Goal: Task Accomplishment & Management: Use online tool/utility

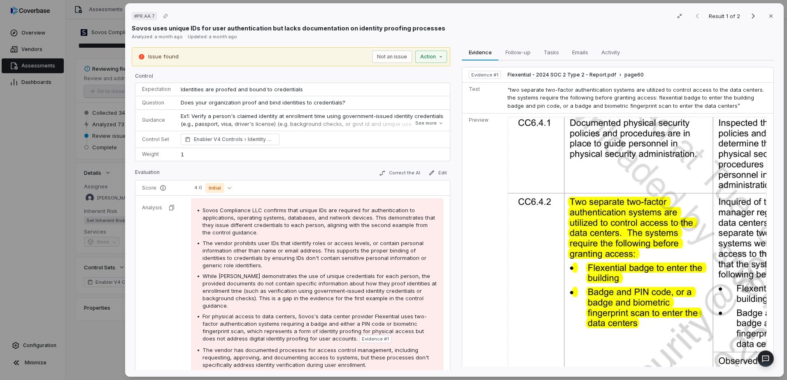
drag, startPoint x: 24, startPoint y: 215, endPoint x: 58, endPoint y: 95, distance: 124.3
click at [24, 215] on div "# PR.AA.7 Result 1 of 2 Close Sovos uses unique IDs for user authentication but…" at bounding box center [393, 190] width 787 height 380
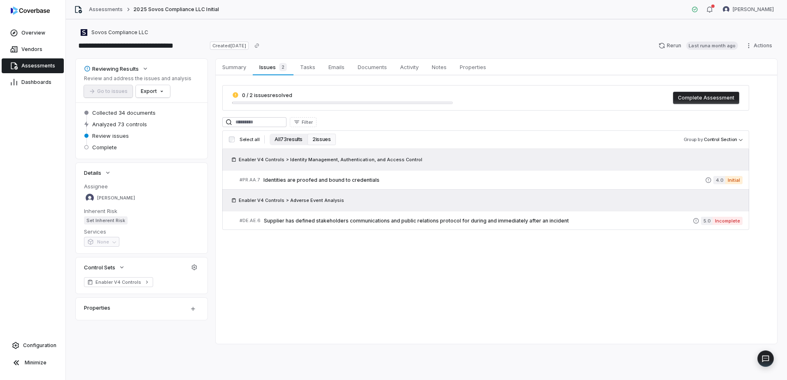
click at [293, 137] on button "All 73 results" at bounding box center [289, 140] width 38 height 12
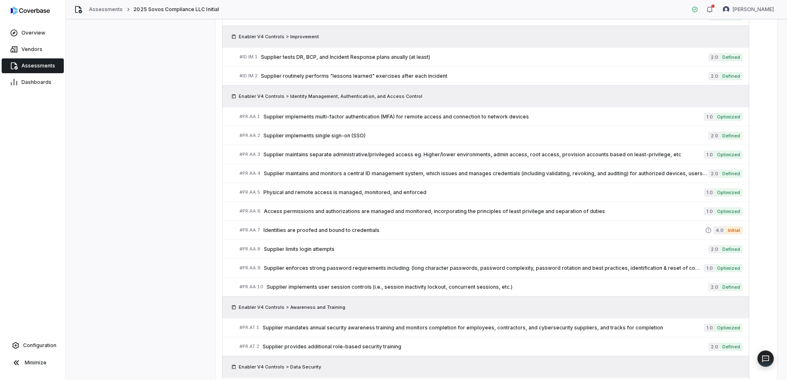
scroll to position [846, 0]
click at [301, 232] on span "Identities are proofed and bound to credentials" at bounding box center [484, 231] width 442 height 7
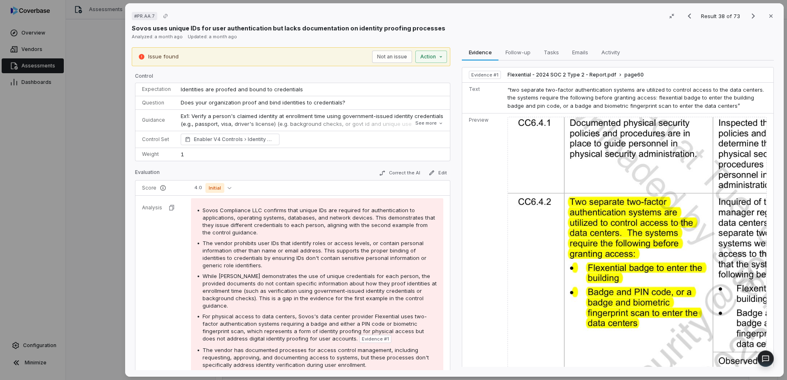
scroll to position [41, 0]
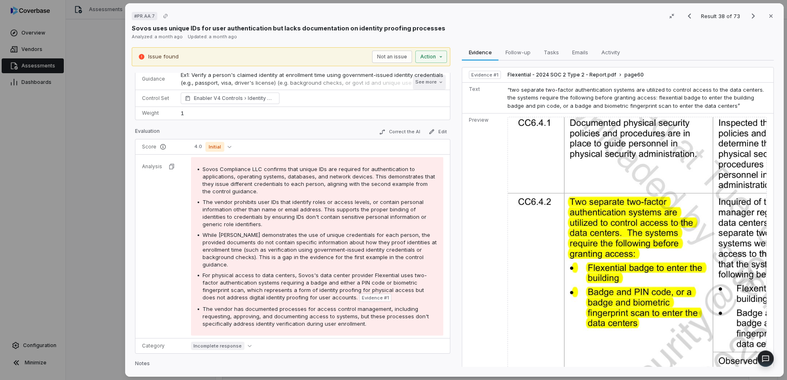
click at [432, 84] on button "See more" at bounding box center [429, 82] width 33 height 15
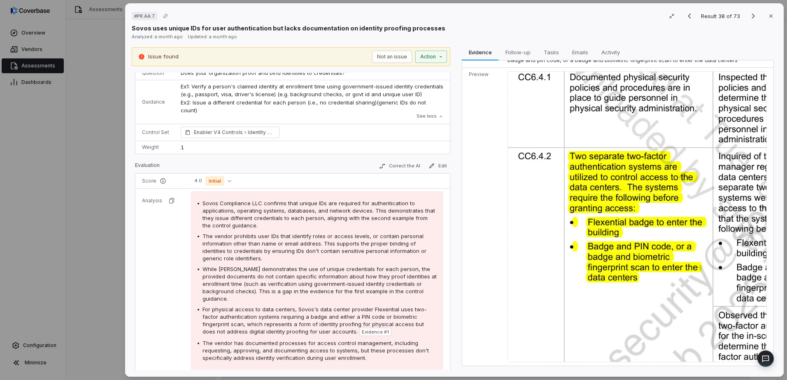
scroll to position [82, 0]
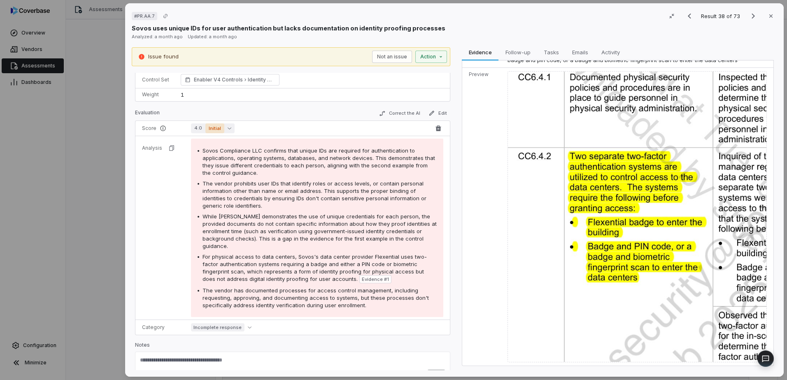
click at [224, 128] on button "4.0 Initial" at bounding box center [213, 128] width 44 height 10
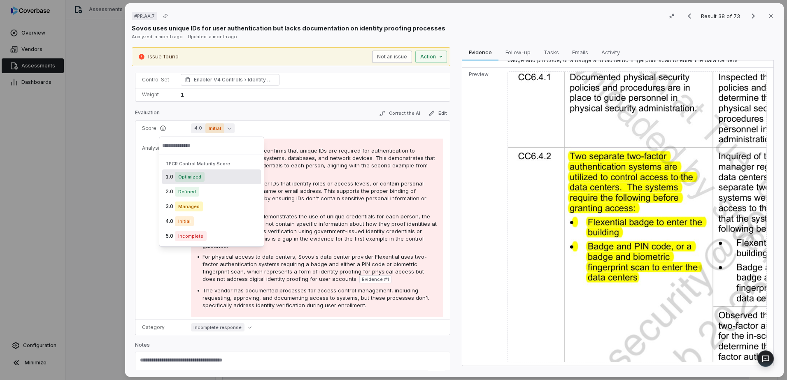
click at [394, 56] on button "Not an issue" at bounding box center [392, 57] width 40 height 12
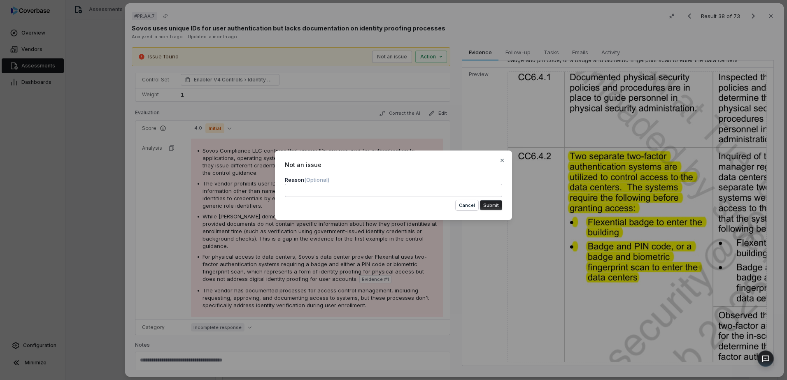
type textarea "**********"
type textarea "*"
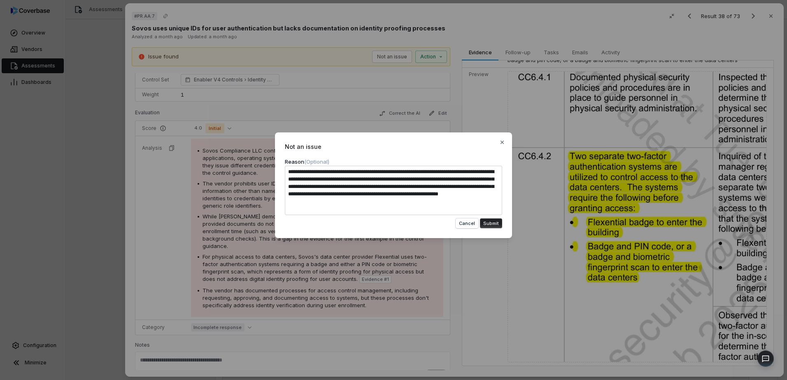
type textarea "**********"
type textarea "*"
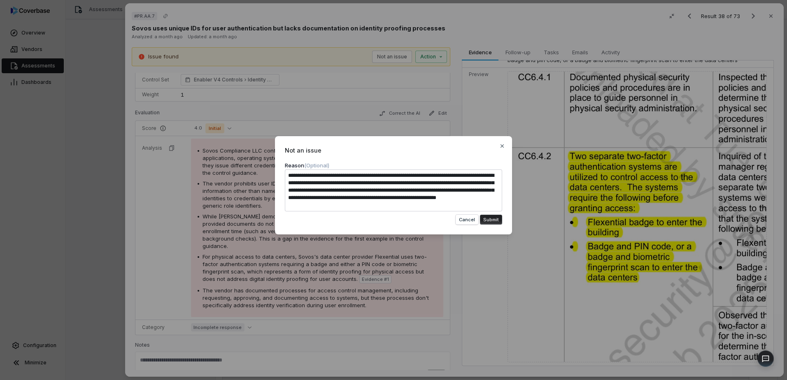
type textarea "**********"
click at [497, 216] on button "Submit" at bounding box center [491, 220] width 22 height 10
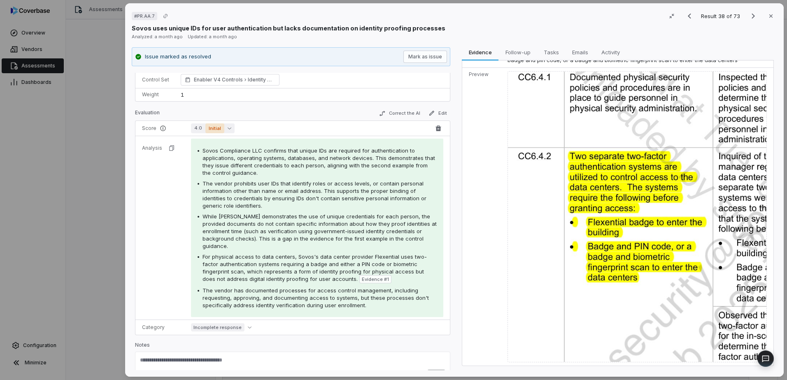
click at [225, 124] on button "4.0 Initial" at bounding box center [213, 128] width 44 height 10
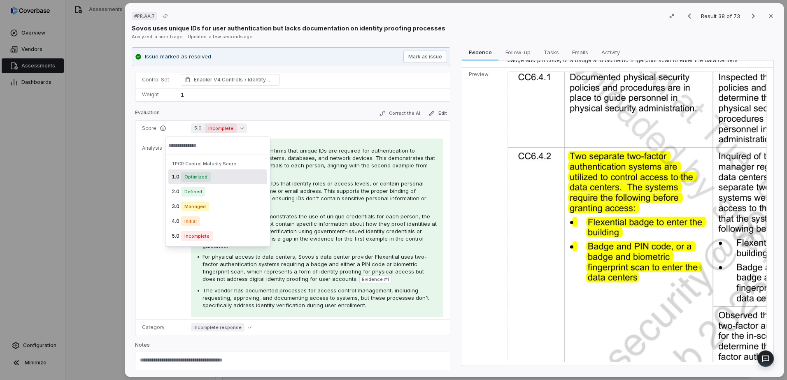
click at [198, 179] on span "Optimized" at bounding box center [196, 177] width 30 height 10
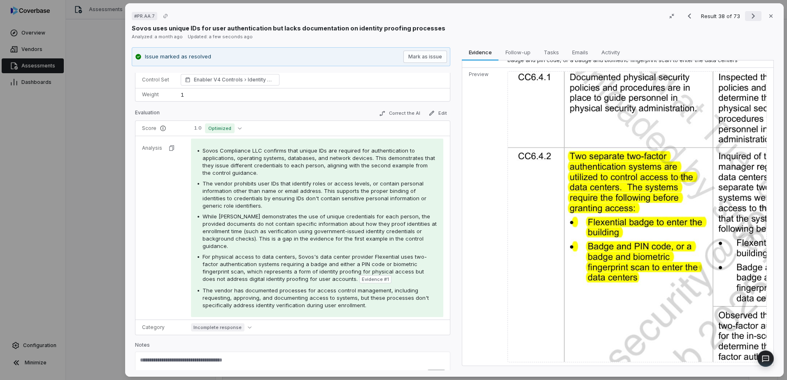
click at [748, 20] on icon "Next result" at bounding box center [753, 16] width 10 height 10
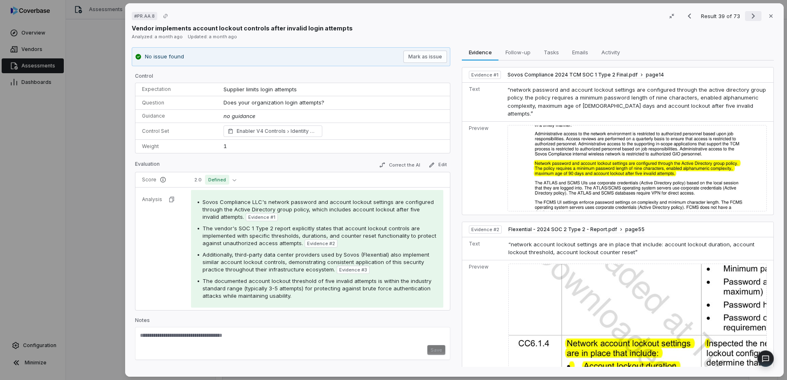
click at [748, 16] on icon "Next result" at bounding box center [753, 16] width 10 height 10
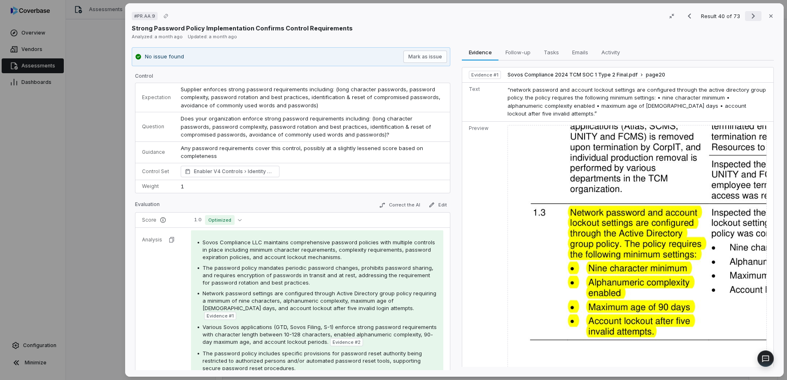
click at [748, 16] on icon "Next result" at bounding box center [753, 16] width 10 height 10
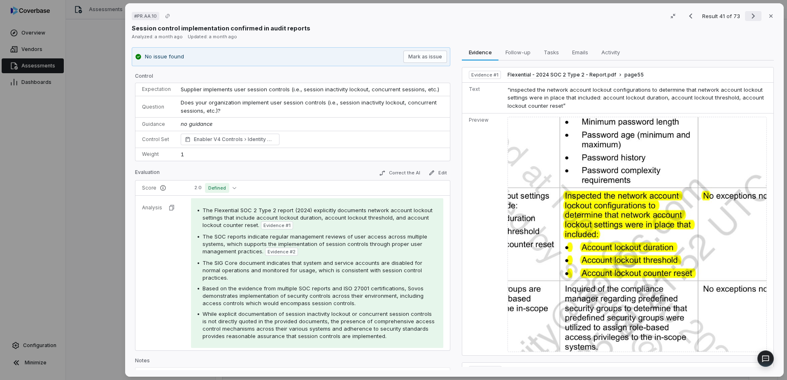
click at [748, 16] on icon "Next result" at bounding box center [753, 16] width 10 height 10
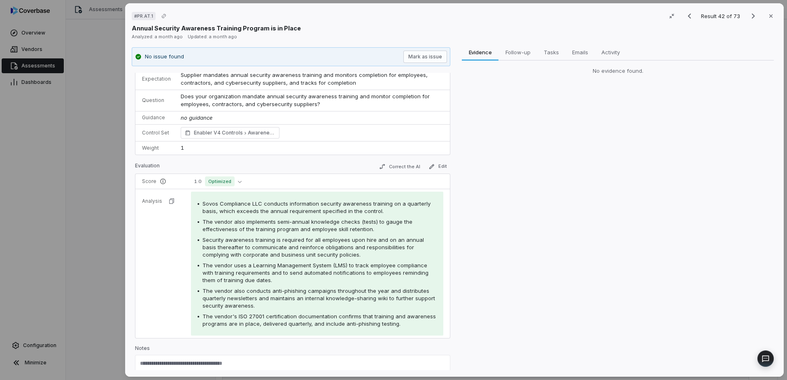
scroll to position [35, 0]
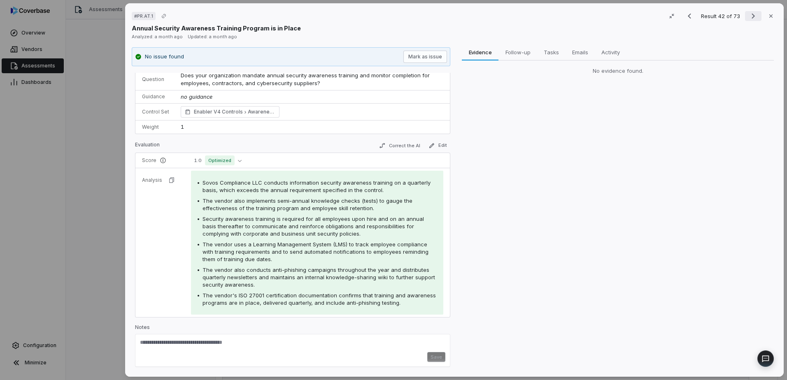
click at [752, 17] on icon "Next result" at bounding box center [753, 16] width 10 height 10
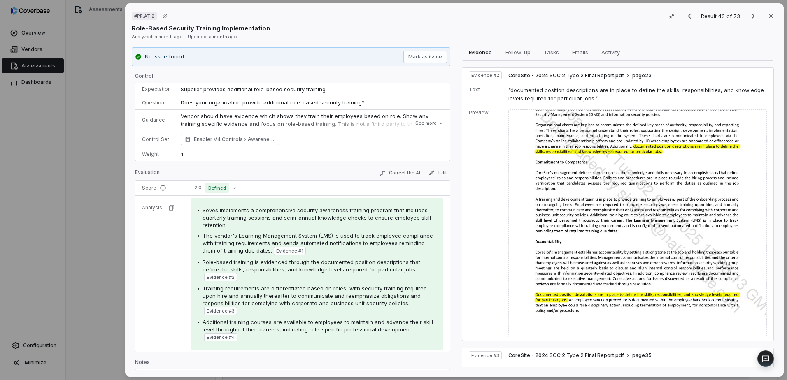
scroll to position [206, 0]
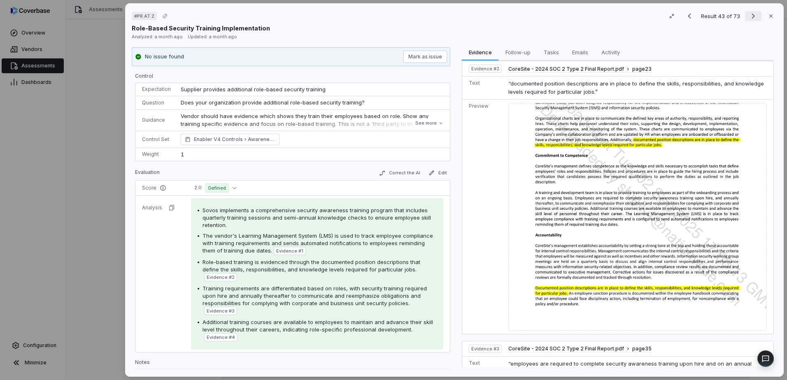
click at [749, 19] on icon "Next result" at bounding box center [753, 16] width 10 height 10
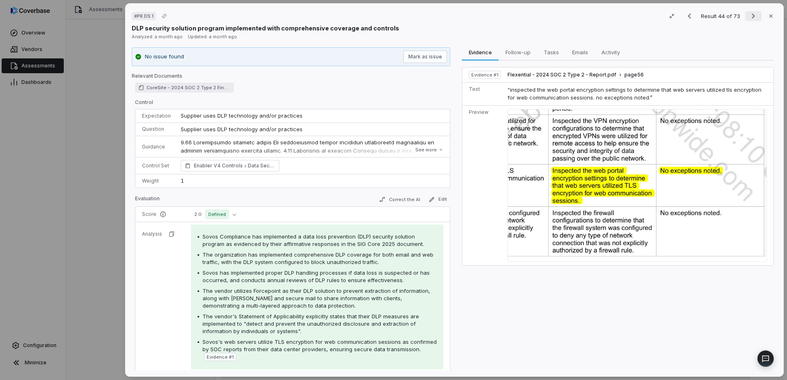
click at [754, 14] on icon "Next result" at bounding box center [753, 16] width 10 height 10
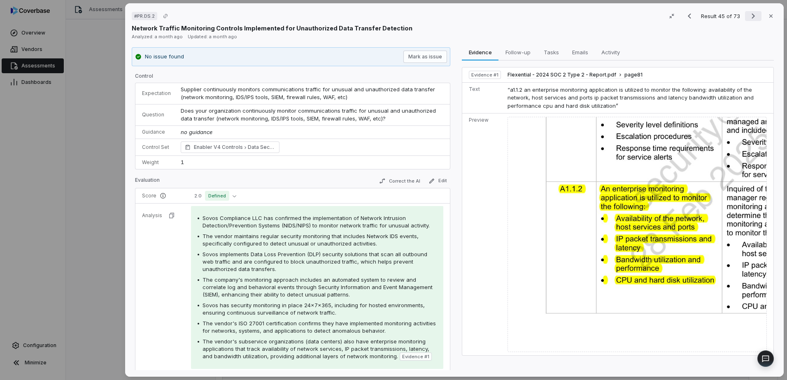
click at [754, 14] on icon "Next result" at bounding box center [753, 16] width 10 height 10
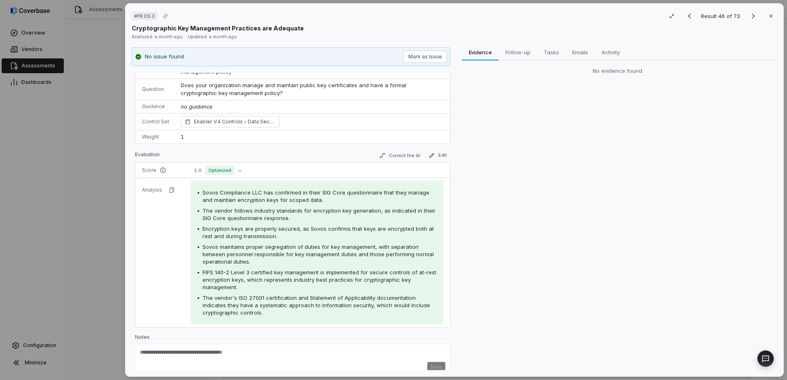
scroll to position [35, 0]
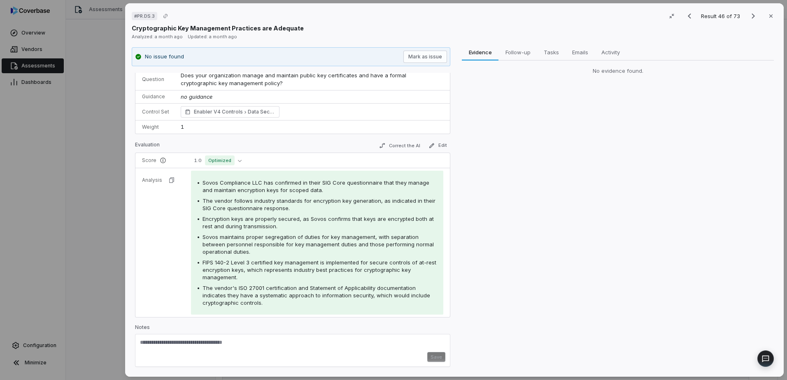
click at [262, 347] on textarea at bounding box center [292, 345] width 305 height 13
paste textarea "**********"
type textarea "**********"
click at [432, 357] on button "Save" at bounding box center [436, 360] width 18 height 10
click at [748, 15] on icon "Next result" at bounding box center [753, 16] width 10 height 10
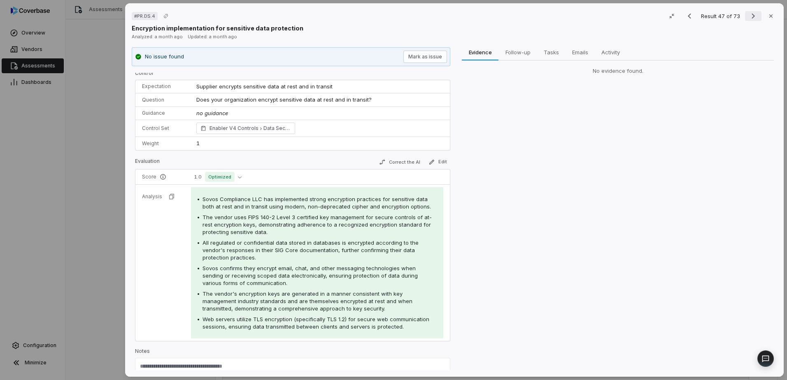
scroll to position [19, 0]
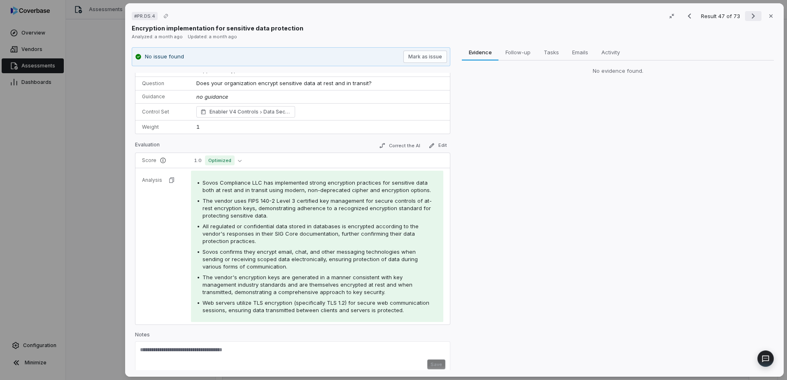
click at [748, 15] on icon "Next result" at bounding box center [753, 16] width 10 height 10
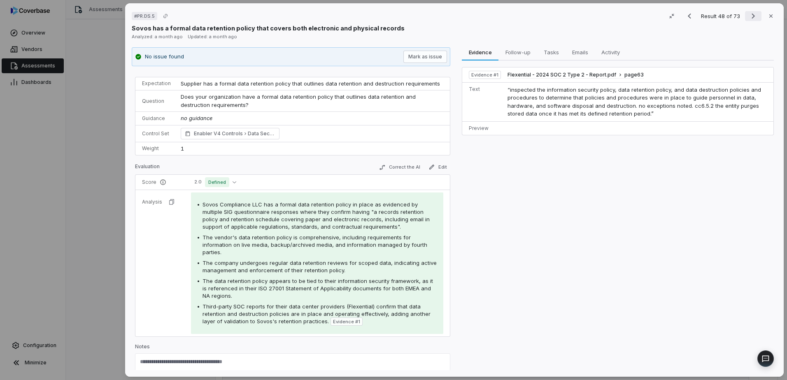
scroll to position [25, 0]
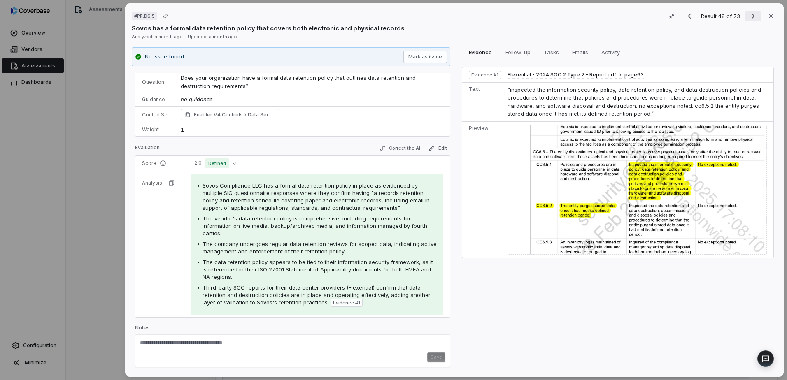
click at [748, 15] on icon "Next result" at bounding box center [753, 16] width 10 height 10
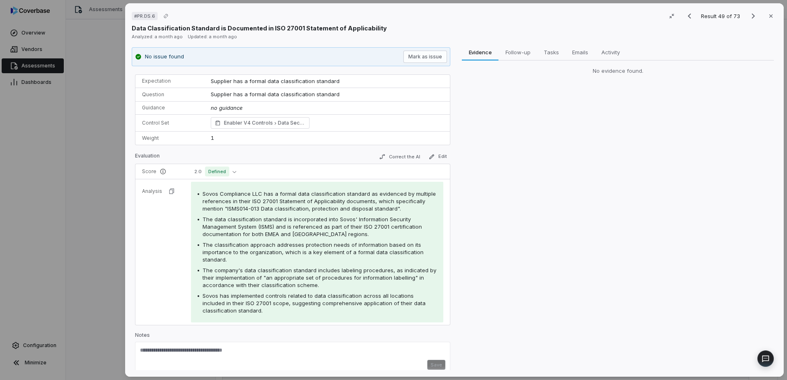
scroll to position [16, 0]
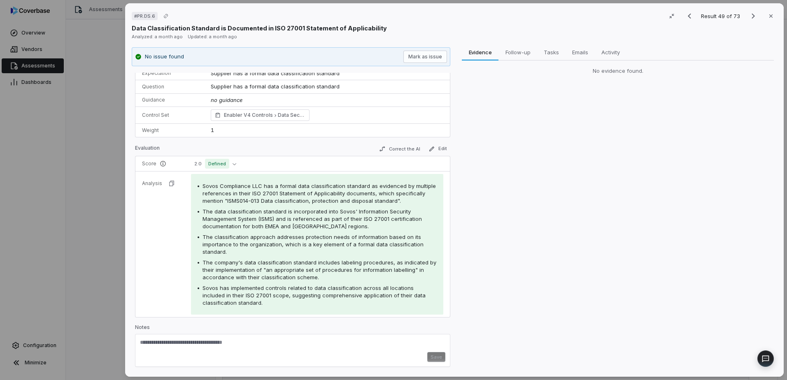
click at [207, 352] on textarea at bounding box center [292, 345] width 305 height 13
paste textarea "**********"
type textarea "**********"
click at [433, 357] on button "Save" at bounding box center [436, 360] width 18 height 10
click at [751, 18] on icon "Next result" at bounding box center [753, 16] width 10 height 10
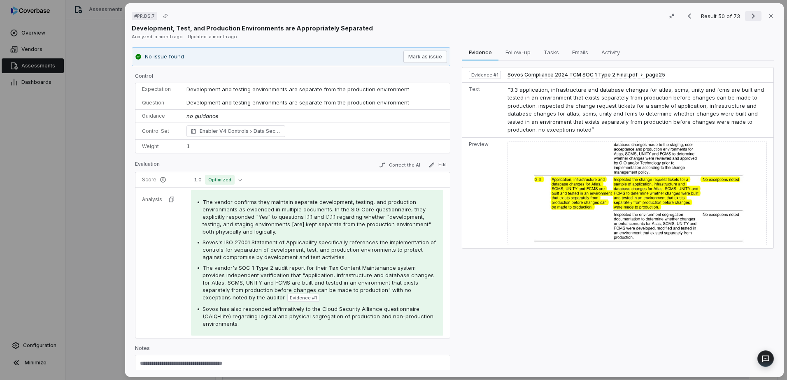
click at [751, 18] on icon "Next result" at bounding box center [753, 16] width 10 height 10
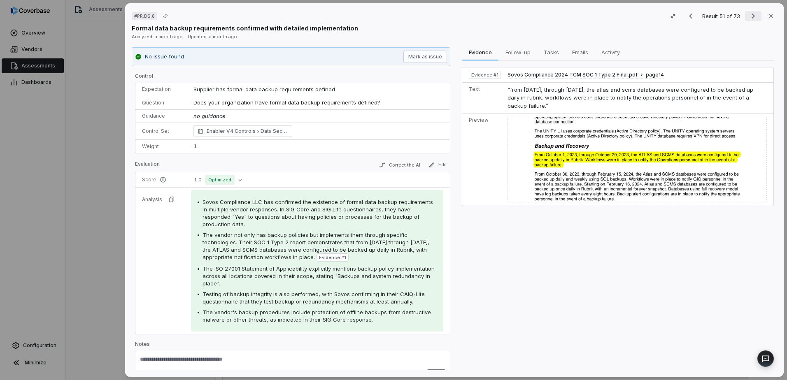
click at [749, 19] on icon "Next result" at bounding box center [753, 16] width 10 height 10
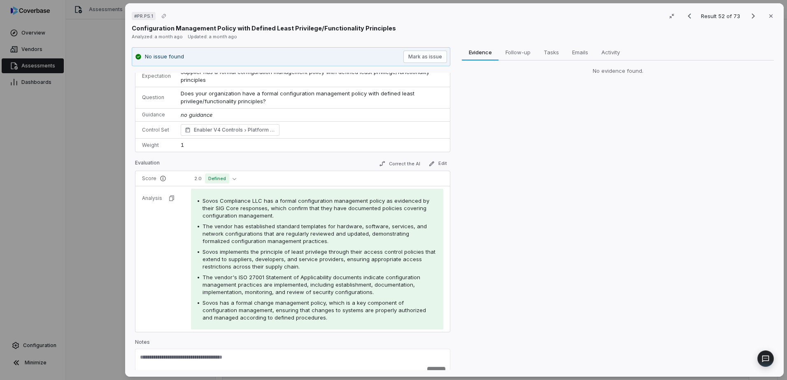
scroll to position [32, 0]
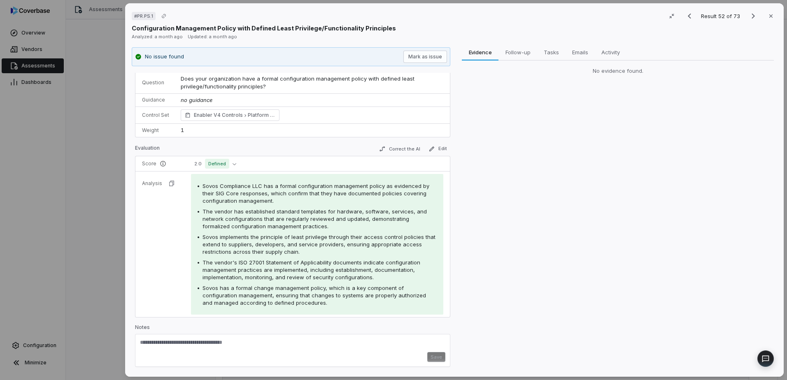
click at [227, 344] on textarea at bounding box center [292, 345] width 305 height 13
paste textarea "**********"
type textarea "**********"
click at [433, 360] on button "Save" at bounding box center [436, 360] width 18 height 10
click at [753, 14] on icon "Next result" at bounding box center [753, 16] width 10 height 10
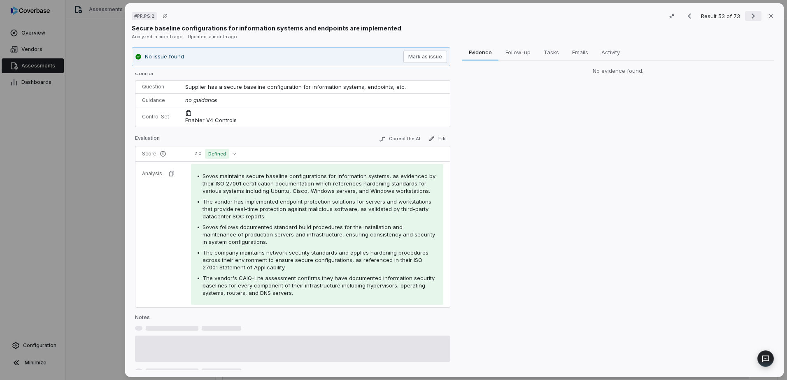
scroll to position [16, 0]
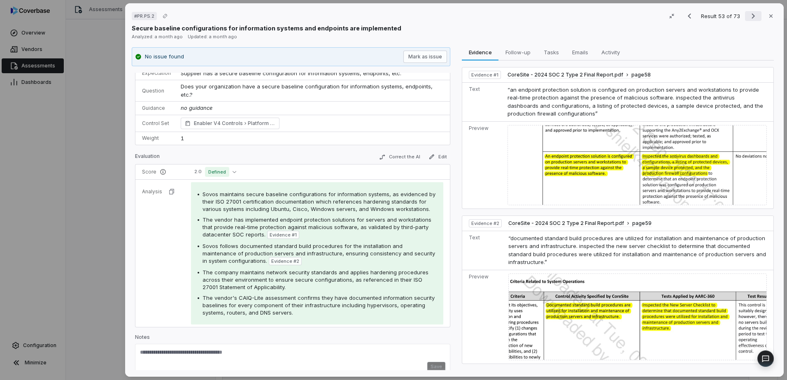
click at [753, 14] on icon "Next result" at bounding box center [753, 16] width 10 height 10
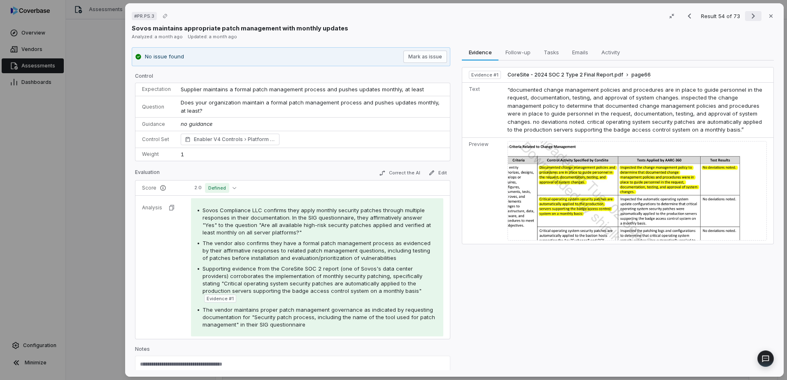
click at [753, 14] on icon "Next result" at bounding box center [753, 16] width 10 height 10
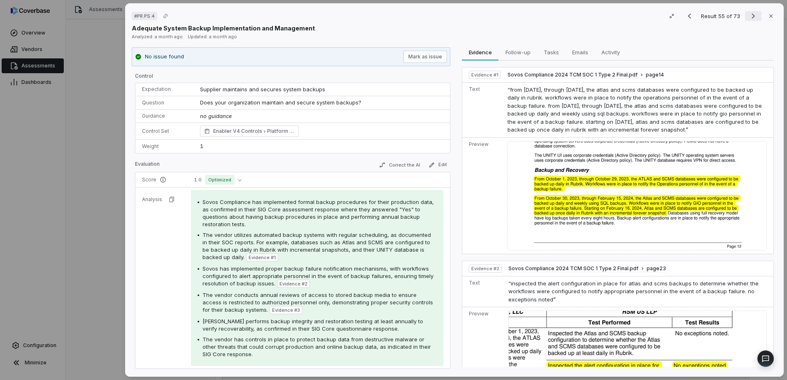
click at [753, 14] on icon "Next result" at bounding box center [753, 16] width 10 height 10
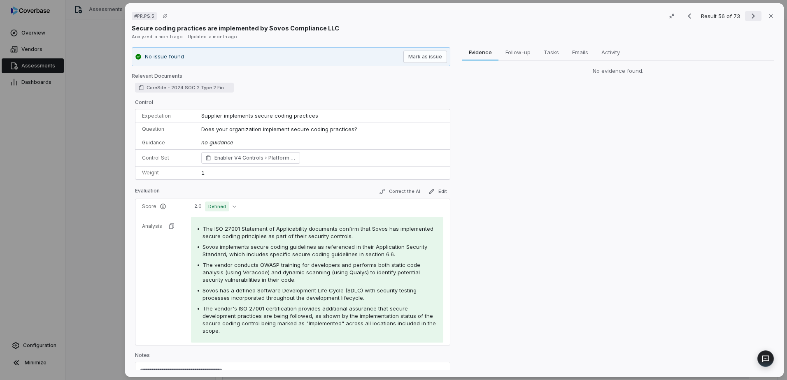
click at [753, 14] on icon "Next result" at bounding box center [753, 16] width 10 height 10
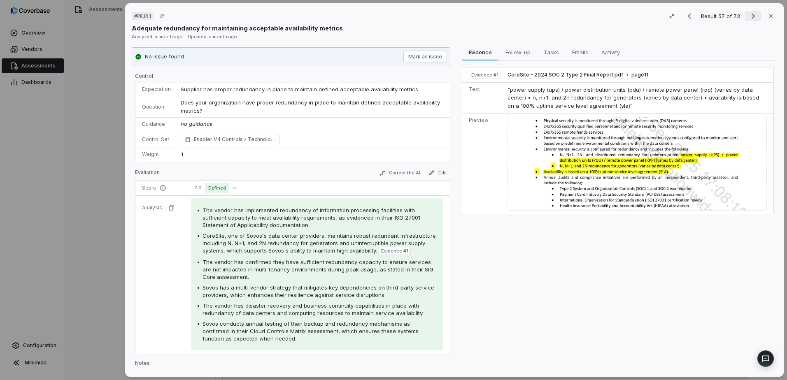
click at [753, 14] on icon "Next result" at bounding box center [753, 16] width 10 height 10
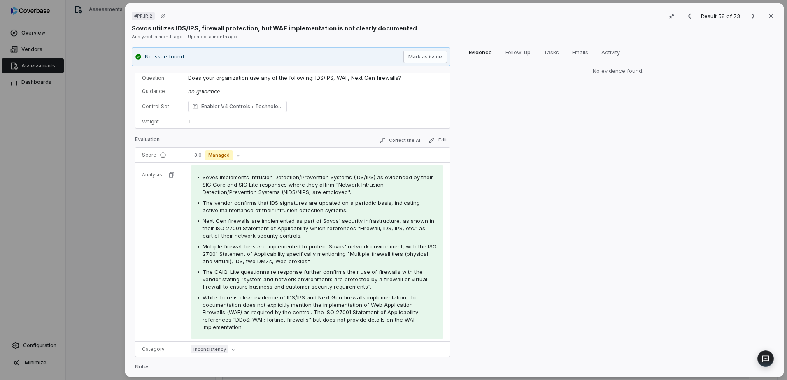
scroll to position [64, 0]
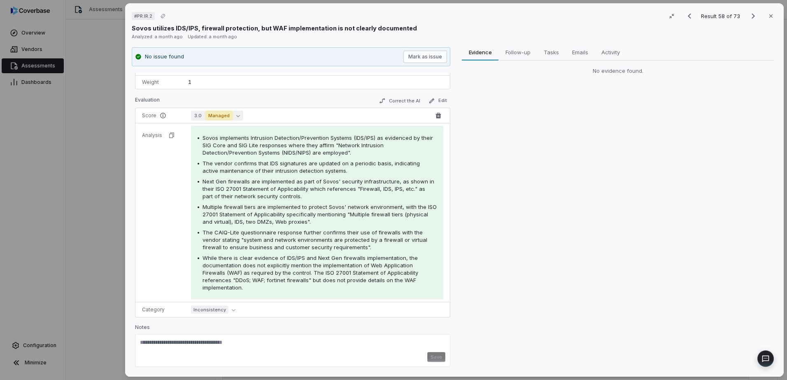
click at [237, 113] on button "3.0 Managed" at bounding box center [217, 116] width 52 height 10
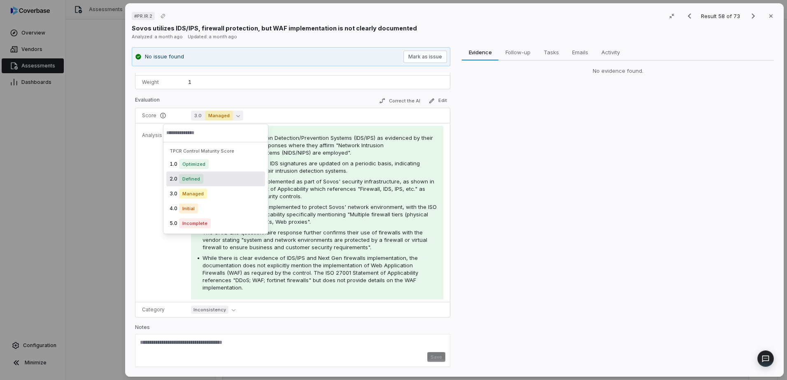
click at [186, 182] on span "Defined" at bounding box center [191, 179] width 24 height 10
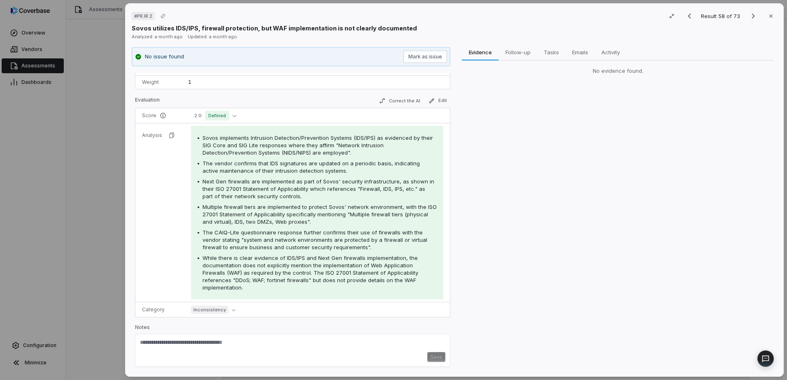
click at [244, 338] on div "Save" at bounding box center [292, 350] width 315 height 33
paste textarea "**********"
type textarea "**********"
click at [428, 359] on button "Save" at bounding box center [436, 360] width 18 height 10
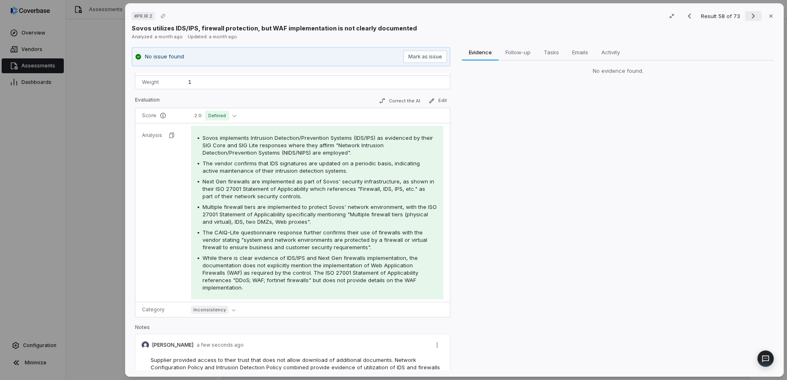
click at [750, 15] on icon "Next result" at bounding box center [753, 16] width 10 height 10
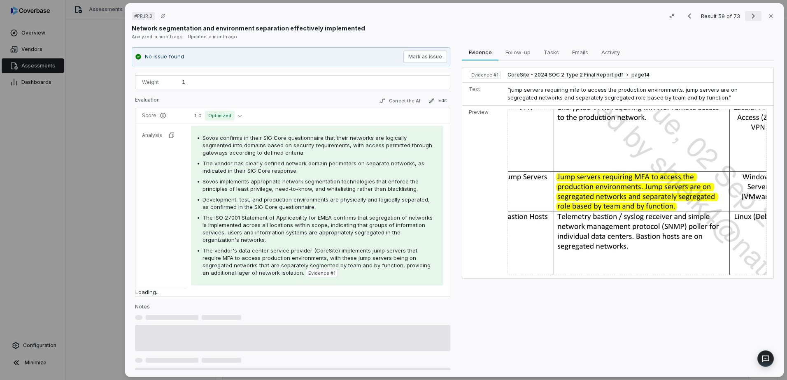
scroll to position [35, 0]
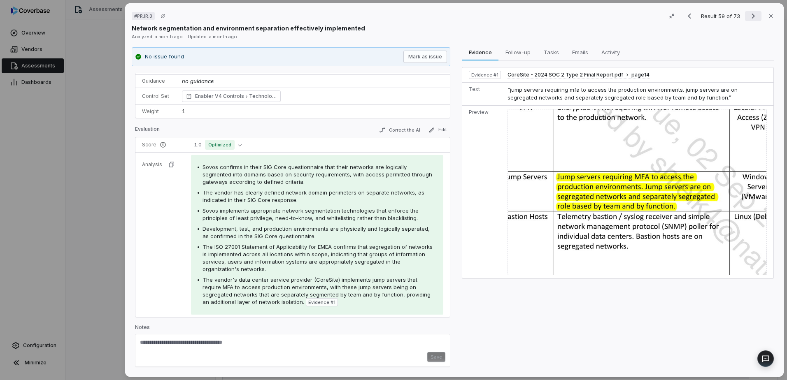
click at [750, 15] on icon "Next result" at bounding box center [753, 16] width 10 height 10
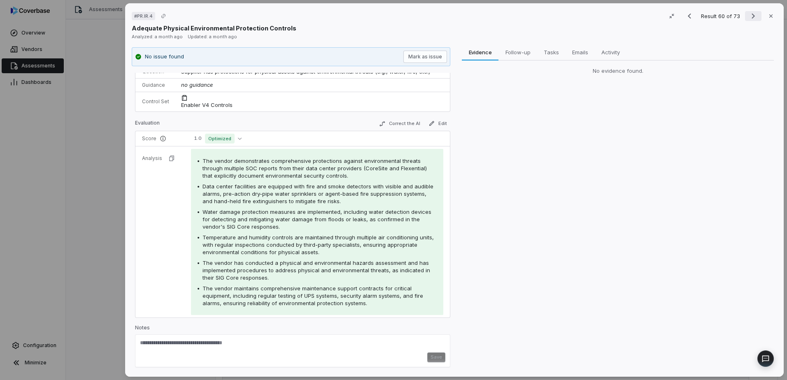
scroll to position [52, 0]
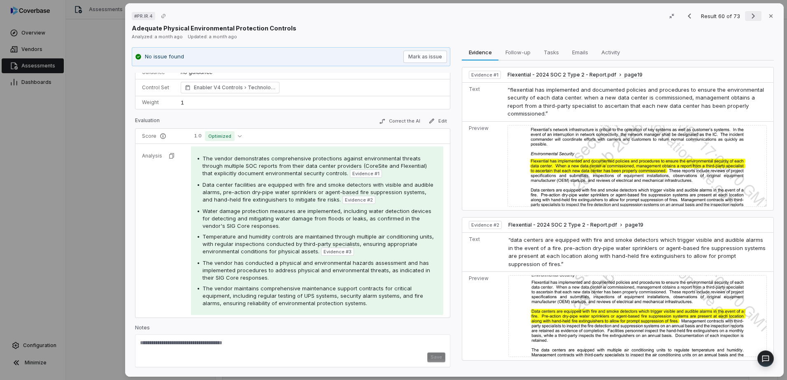
click at [750, 15] on icon "Next result" at bounding box center [753, 16] width 10 height 10
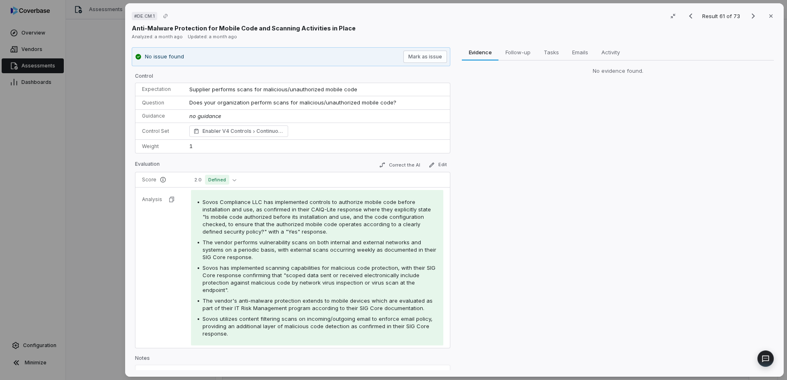
scroll to position [31, 0]
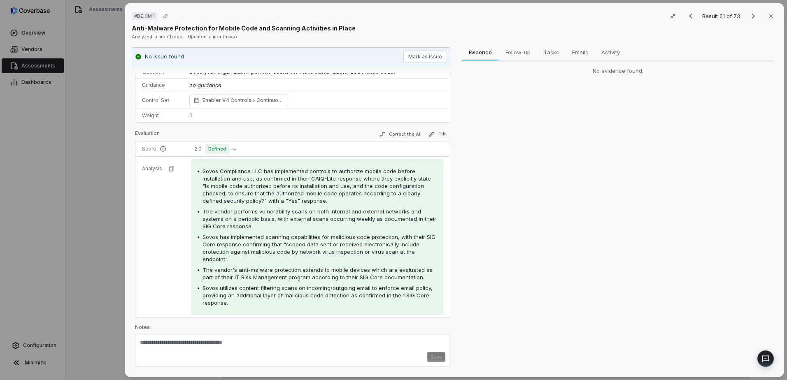
click at [261, 352] on textarea at bounding box center [292, 345] width 305 height 13
paste textarea "**********"
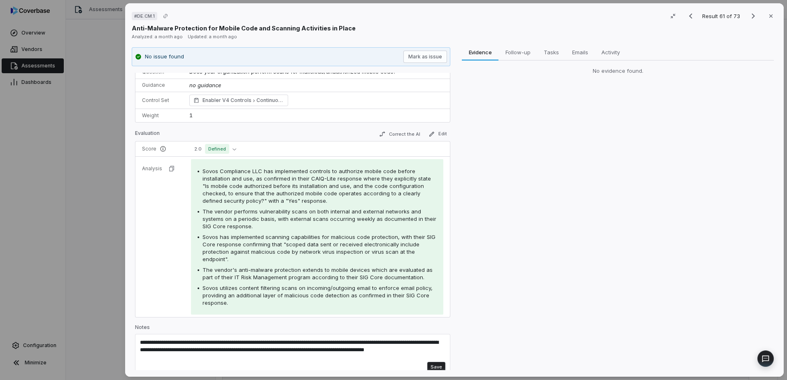
type textarea "**********"
click at [432, 364] on button "Save" at bounding box center [436, 367] width 18 height 10
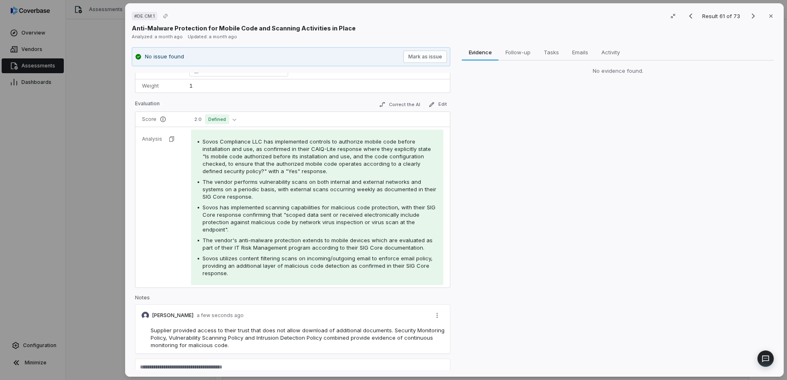
scroll to position [85, 0]
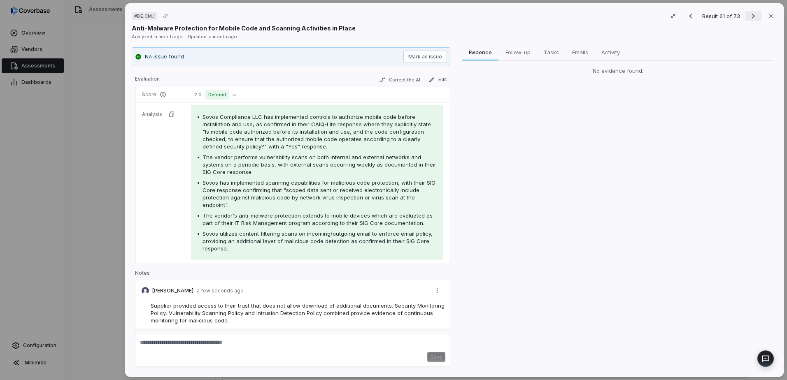
click at [748, 16] on icon "Next result" at bounding box center [753, 16] width 10 height 10
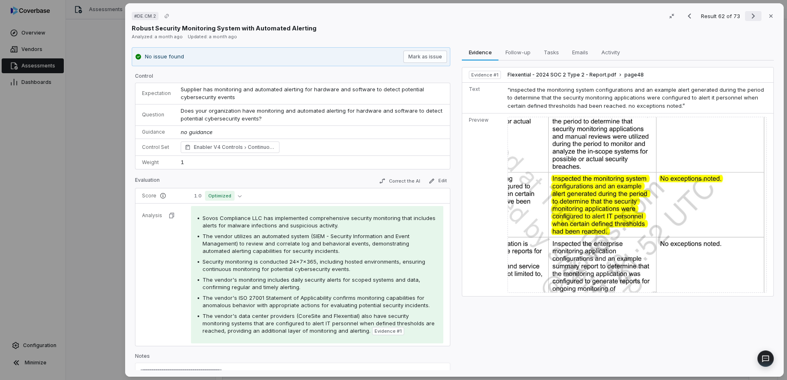
click at [748, 16] on icon "Next result" at bounding box center [753, 16] width 10 height 10
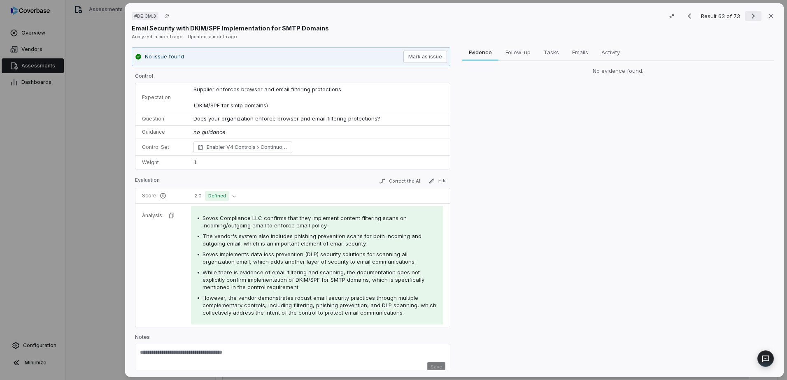
click at [748, 19] on icon "Next result" at bounding box center [753, 16] width 10 height 10
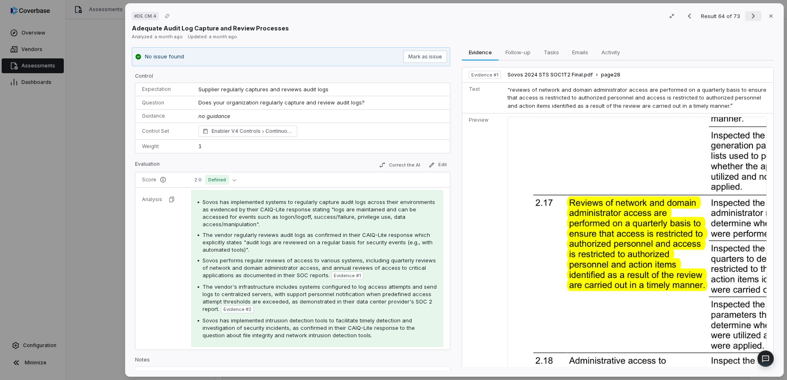
click at [748, 19] on icon "Next result" at bounding box center [753, 16] width 10 height 10
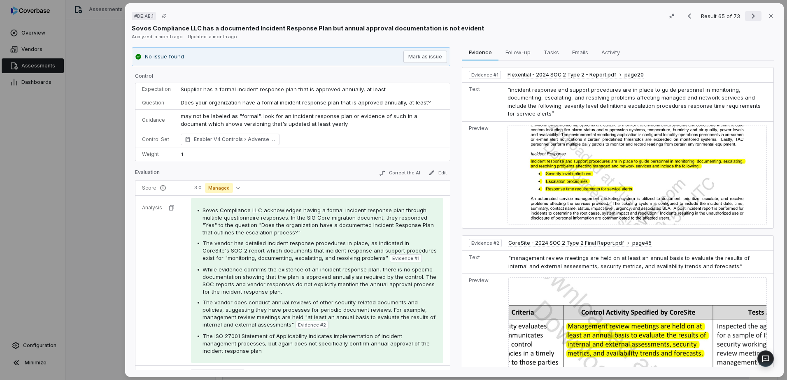
click at [748, 19] on icon "Next result" at bounding box center [753, 16] width 10 height 10
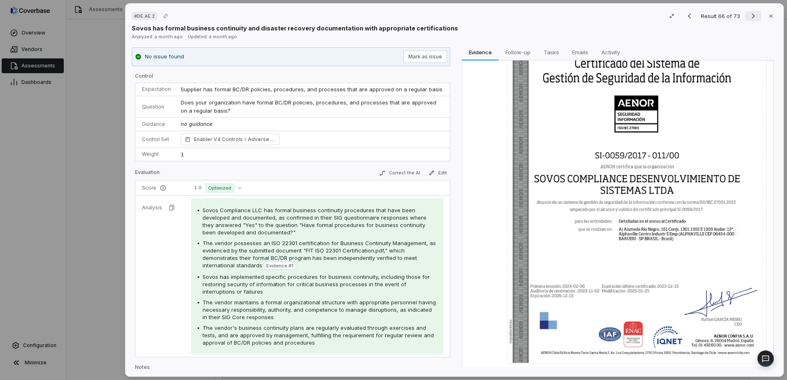
click at [753, 15] on icon "Next result" at bounding box center [753, 16] width 10 height 10
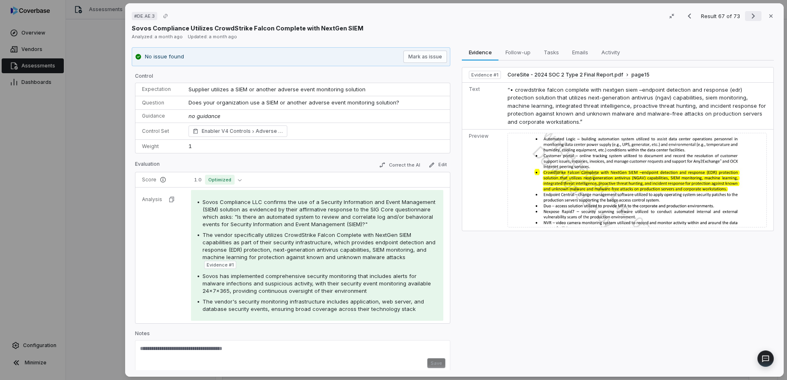
click at [753, 15] on icon "Next result" at bounding box center [753, 16] width 10 height 10
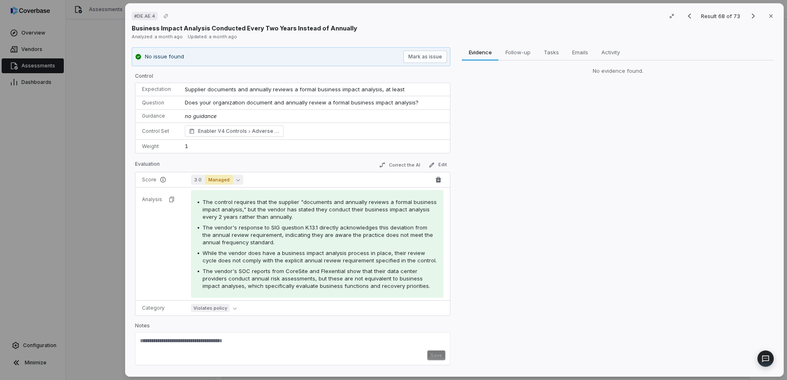
click at [235, 182] on button "3.0 Managed" at bounding box center [217, 180] width 52 height 10
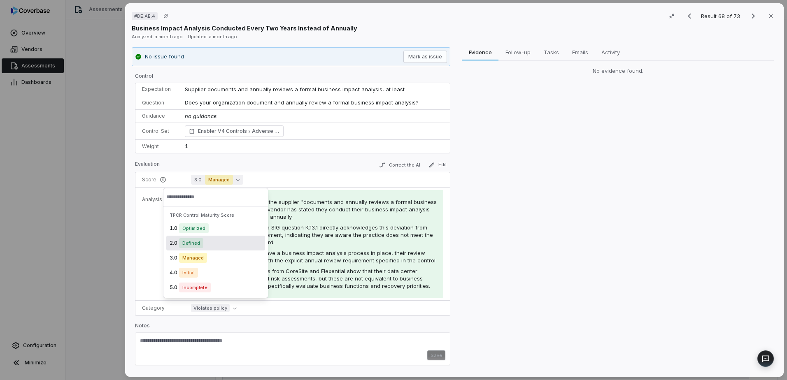
click at [197, 247] on span "Defined" at bounding box center [191, 243] width 24 height 10
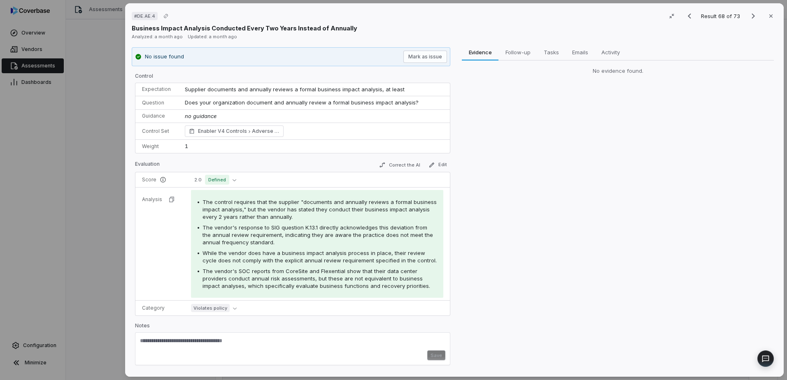
click at [196, 349] on textarea at bounding box center [292, 344] width 305 height 13
type textarea "*"
click at [259, 347] on textarea at bounding box center [291, 344] width 303 height 13
paste textarea "**********"
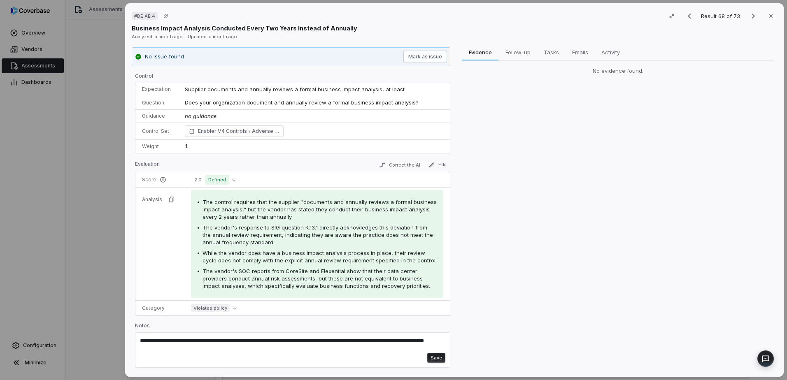
type textarea "**********"
click at [431, 361] on button "Save" at bounding box center [436, 358] width 18 height 10
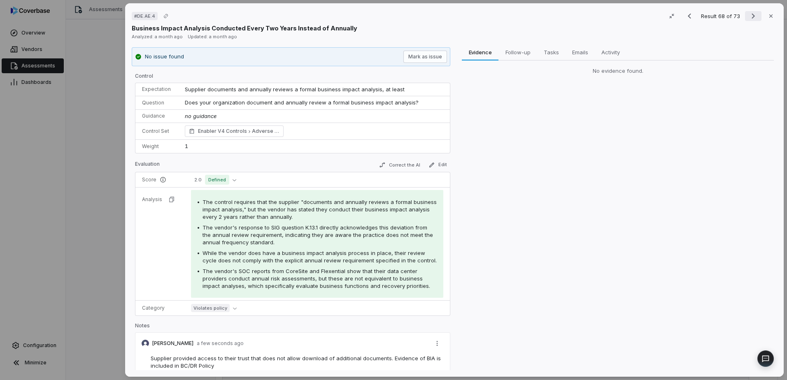
click at [748, 14] on icon "Next result" at bounding box center [753, 16] width 10 height 10
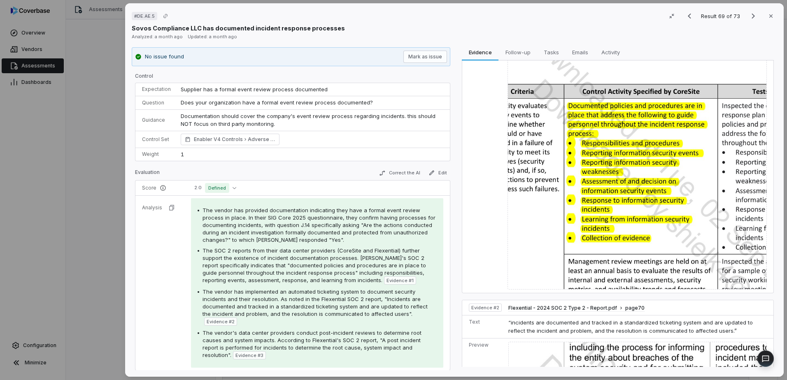
scroll to position [206, 0]
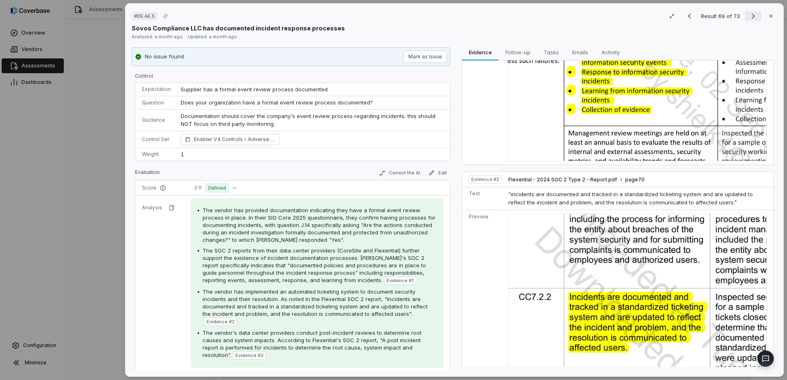
click at [748, 16] on icon "Next result" at bounding box center [753, 16] width 10 height 10
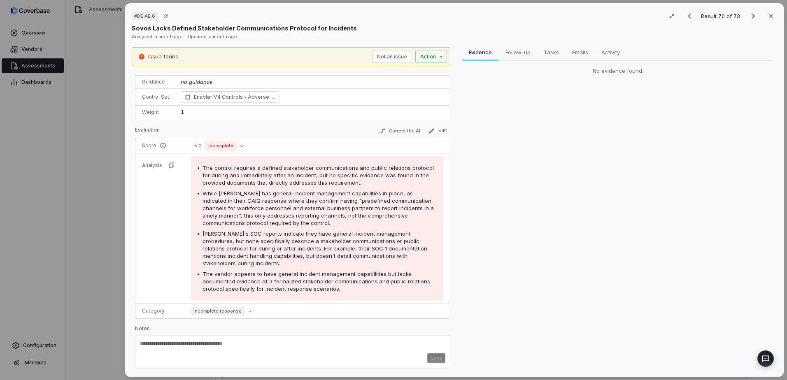
scroll to position [51, 0]
click at [379, 60] on button "Not an issue" at bounding box center [392, 57] width 40 height 12
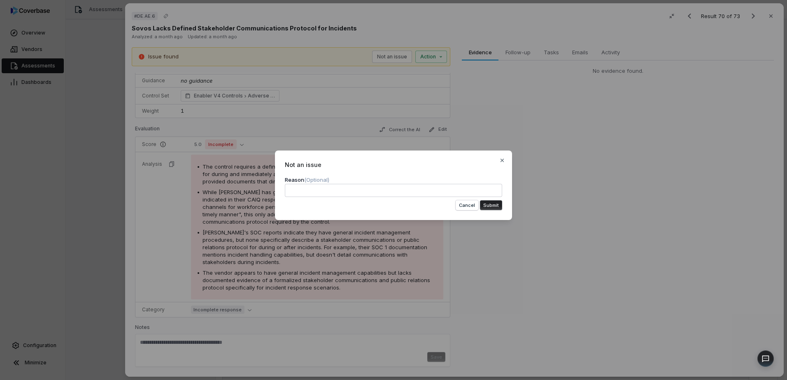
type textarea "*"
type textarea "**********"
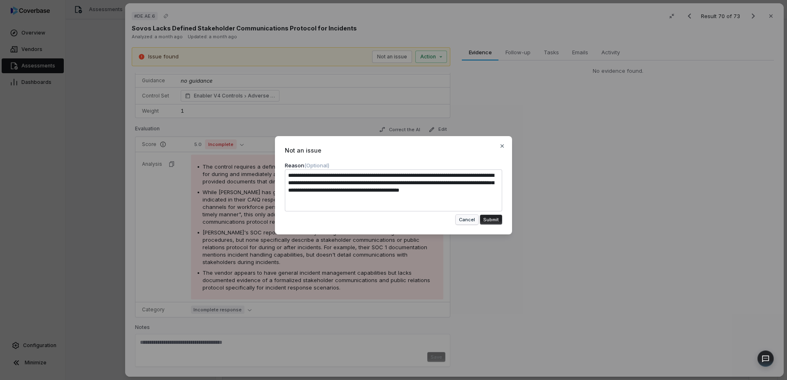
type textarea "*"
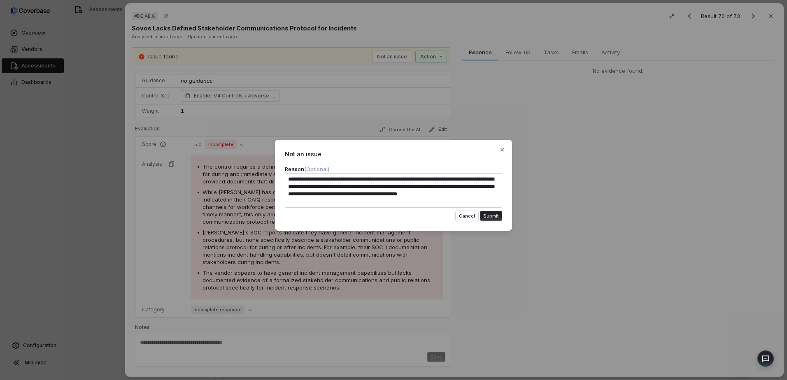
type textarea "**********"
click at [491, 221] on button "Submit" at bounding box center [491, 216] width 22 height 10
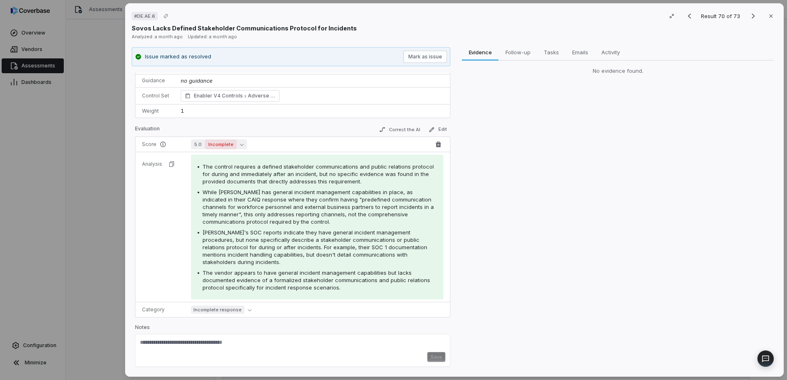
click at [237, 140] on button "5.0 Incomplete" at bounding box center [219, 145] width 56 height 10
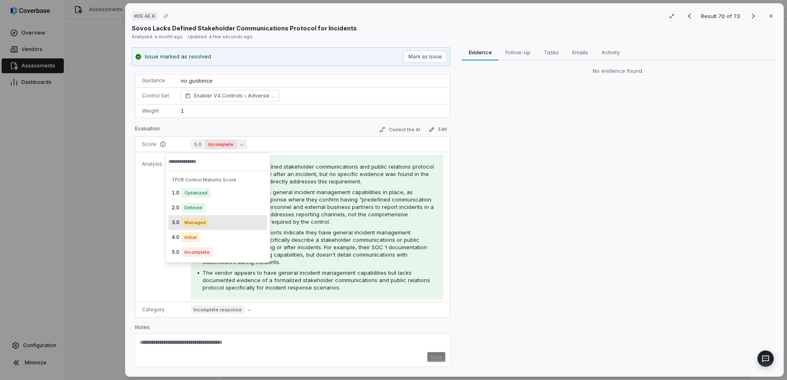
click at [214, 225] on div "3.0 Managed" at bounding box center [217, 222] width 99 height 15
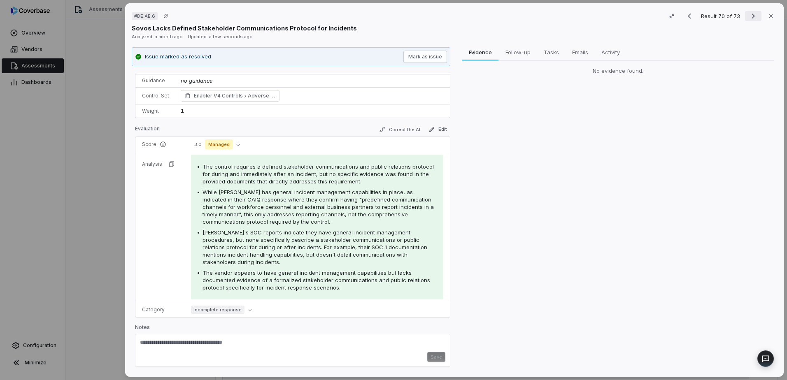
click at [751, 16] on icon "Next result" at bounding box center [753, 16] width 10 height 10
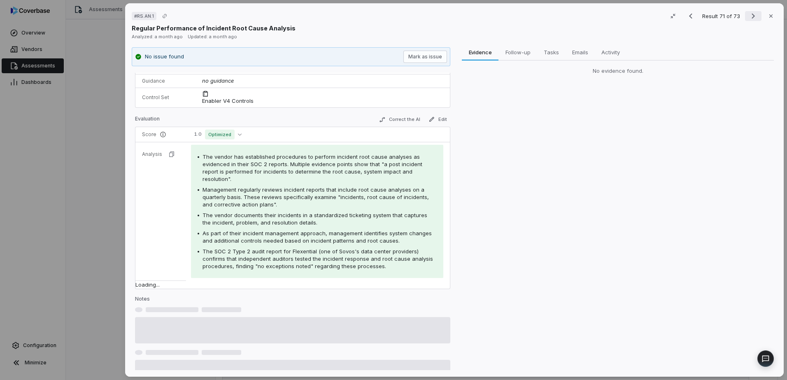
scroll to position [35, 0]
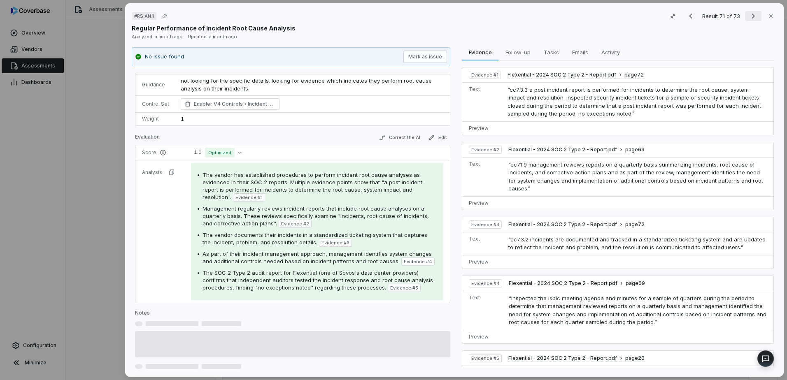
click at [751, 16] on icon "Next result" at bounding box center [753, 16] width 10 height 10
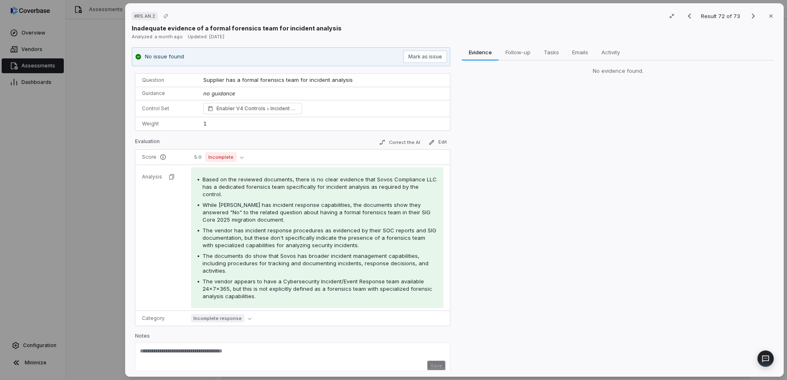
scroll to position [31, 0]
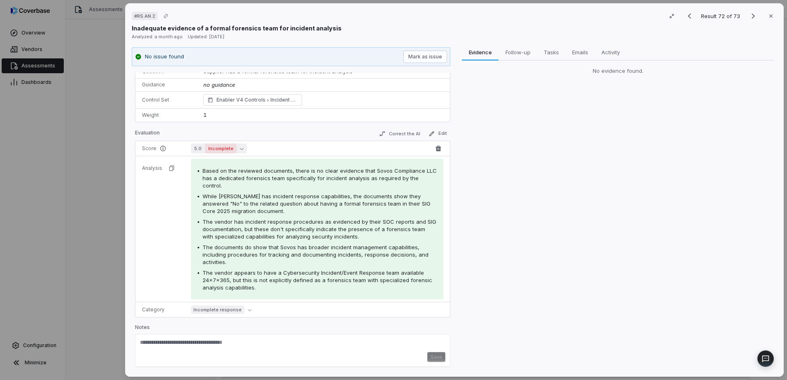
click at [240, 149] on icon "button" at bounding box center [242, 149] width 4 height 4
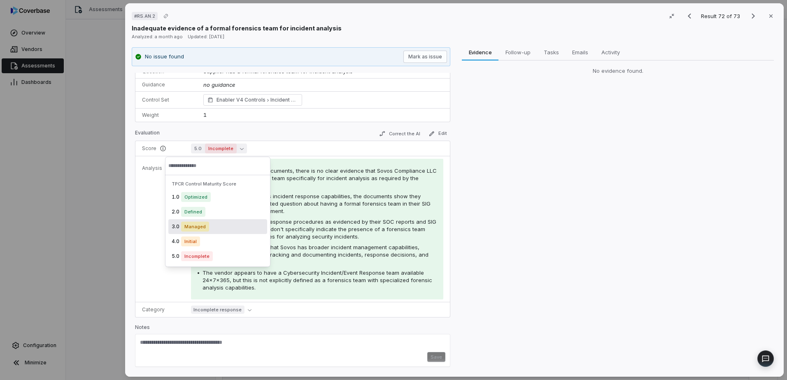
click at [200, 224] on span "Managed" at bounding box center [195, 227] width 28 height 10
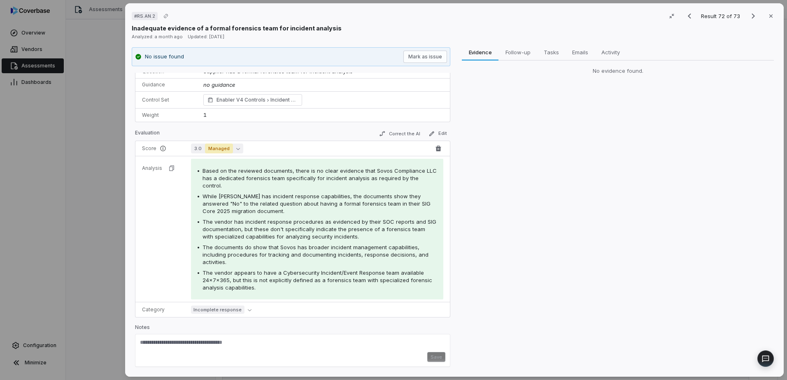
click at [234, 145] on button "3.0 Managed" at bounding box center [217, 149] width 52 height 10
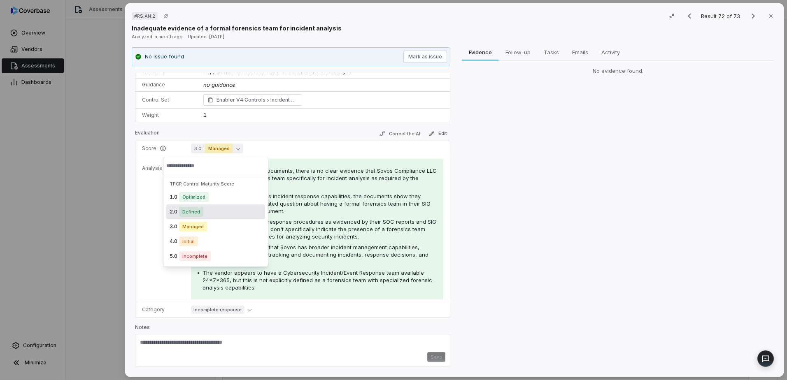
click at [185, 215] on span "Defined" at bounding box center [191, 212] width 24 height 10
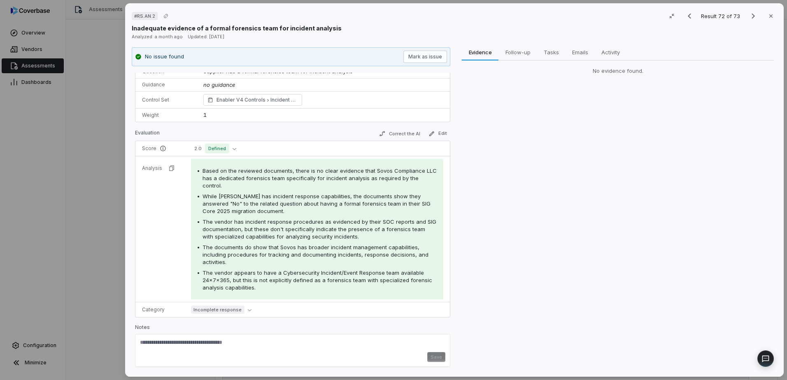
click at [233, 358] on div "Save" at bounding box center [292, 357] width 305 height 10
paste textarea "**********"
type textarea "**********"
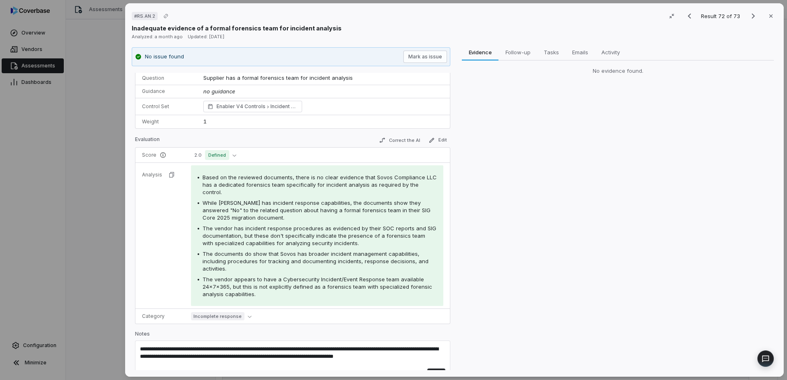
scroll to position [49, 0]
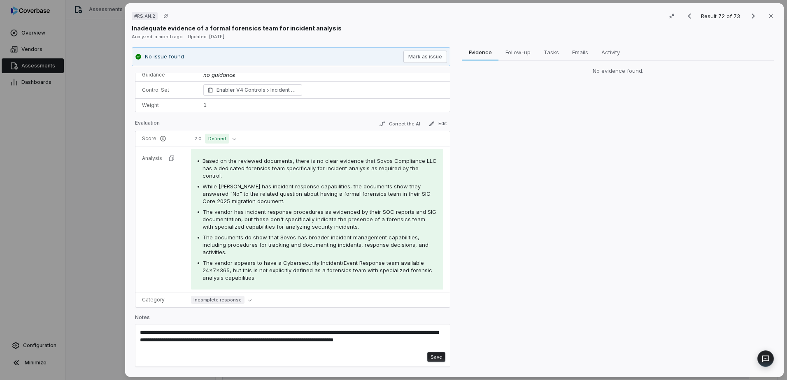
click at [429, 355] on button "Save" at bounding box center [436, 357] width 18 height 10
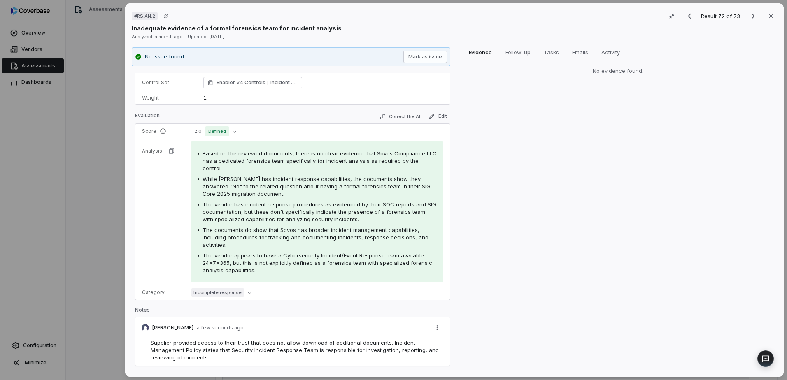
drag, startPoint x: 750, startPoint y: 14, endPoint x: 275, endPoint y: 301, distance: 555.2
click at [276, 301] on div "# RS.AN.2 Result 72 of 73 Close Inadequate evidence of a formal forensics team …" at bounding box center [454, 190] width 659 height 374
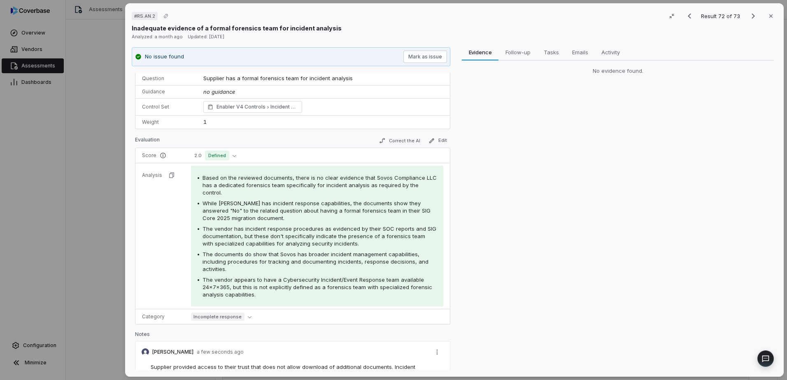
scroll to position [0, 0]
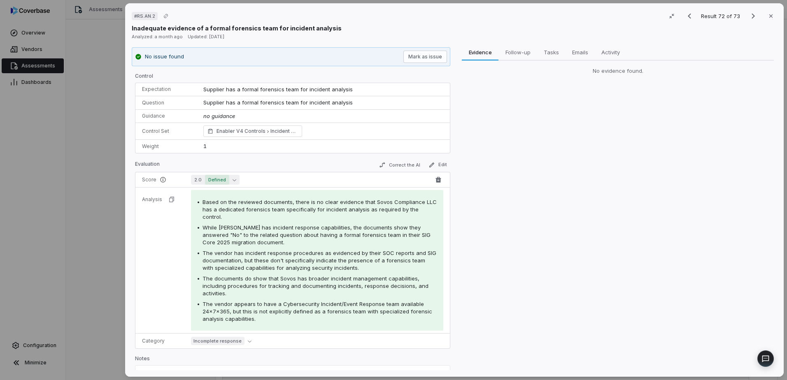
click at [233, 181] on icon "button" at bounding box center [235, 180] width 4 height 4
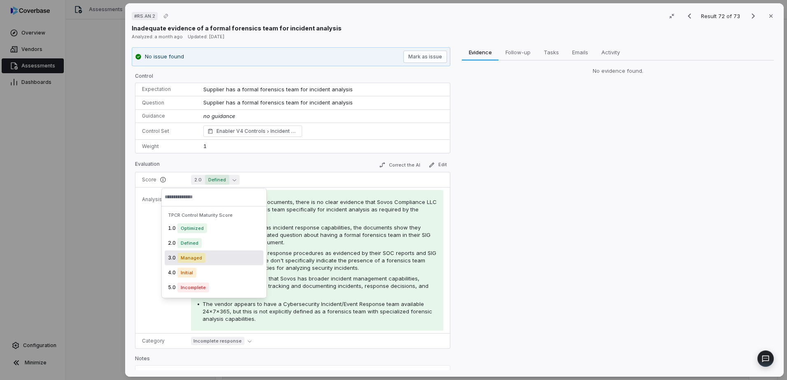
click at [185, 259] on span "Managed" at bounding box center [191, 258] width 28 height 10
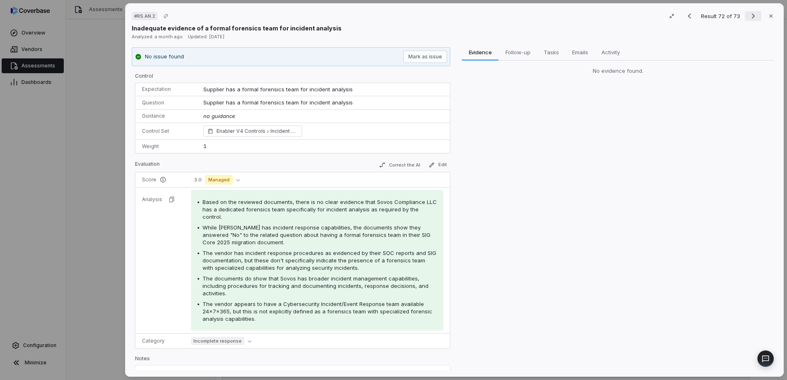
click at [745, 19] on button "Next result" at bounding box center [753, 16] width 16 height 10
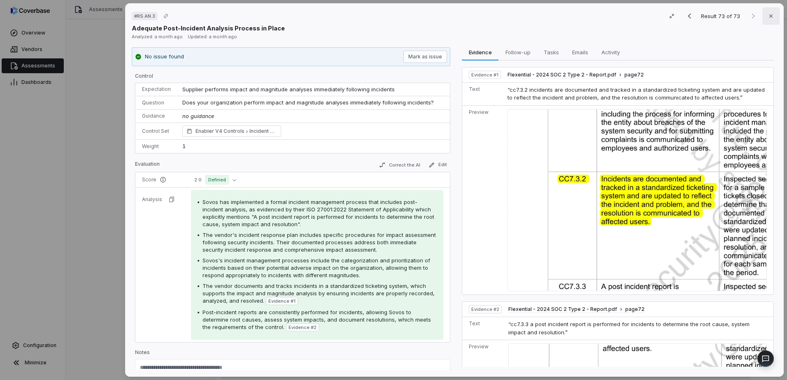
click at [762, 16] on button "Close" at bounding box center [770, 15] width 17 height 17
